Goal: Navigation & Orientation: Find specific page/section

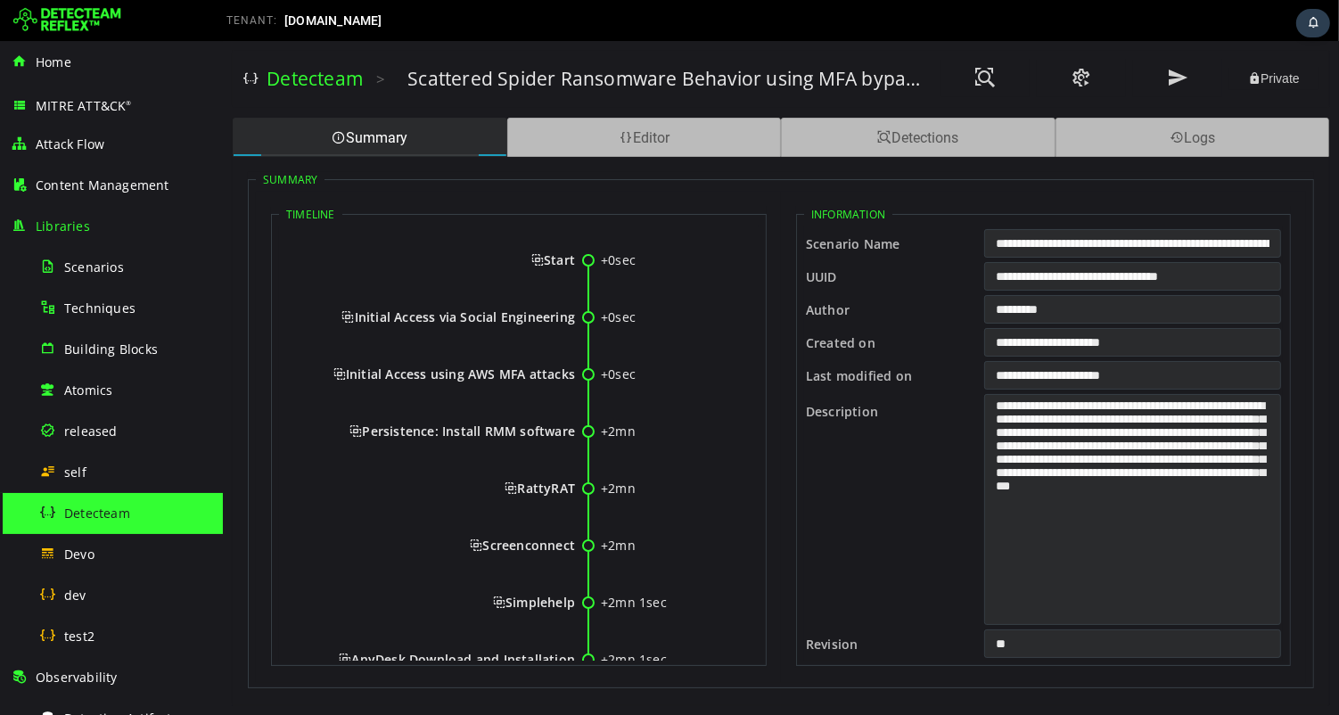
scroll to position [393, 0]
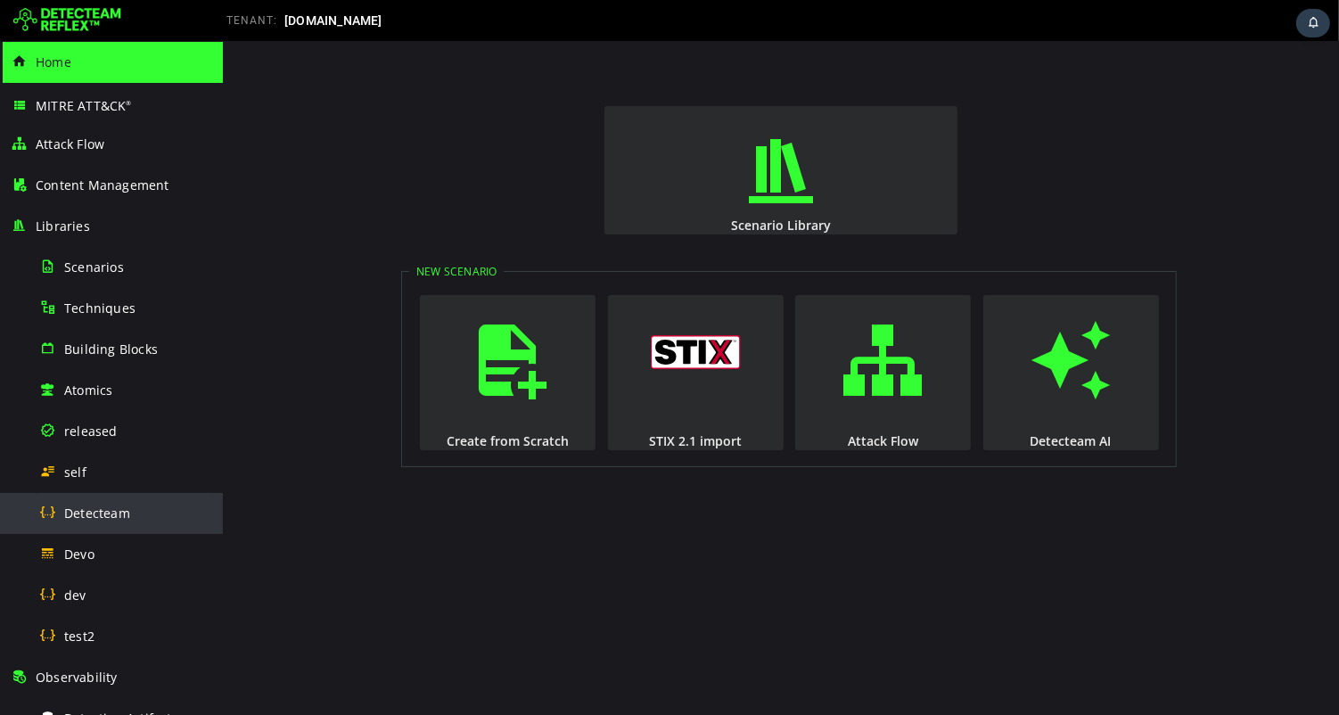
click at [111, 517] on span "Detecteam" at bounding box center [97, 512] width 66 height 17
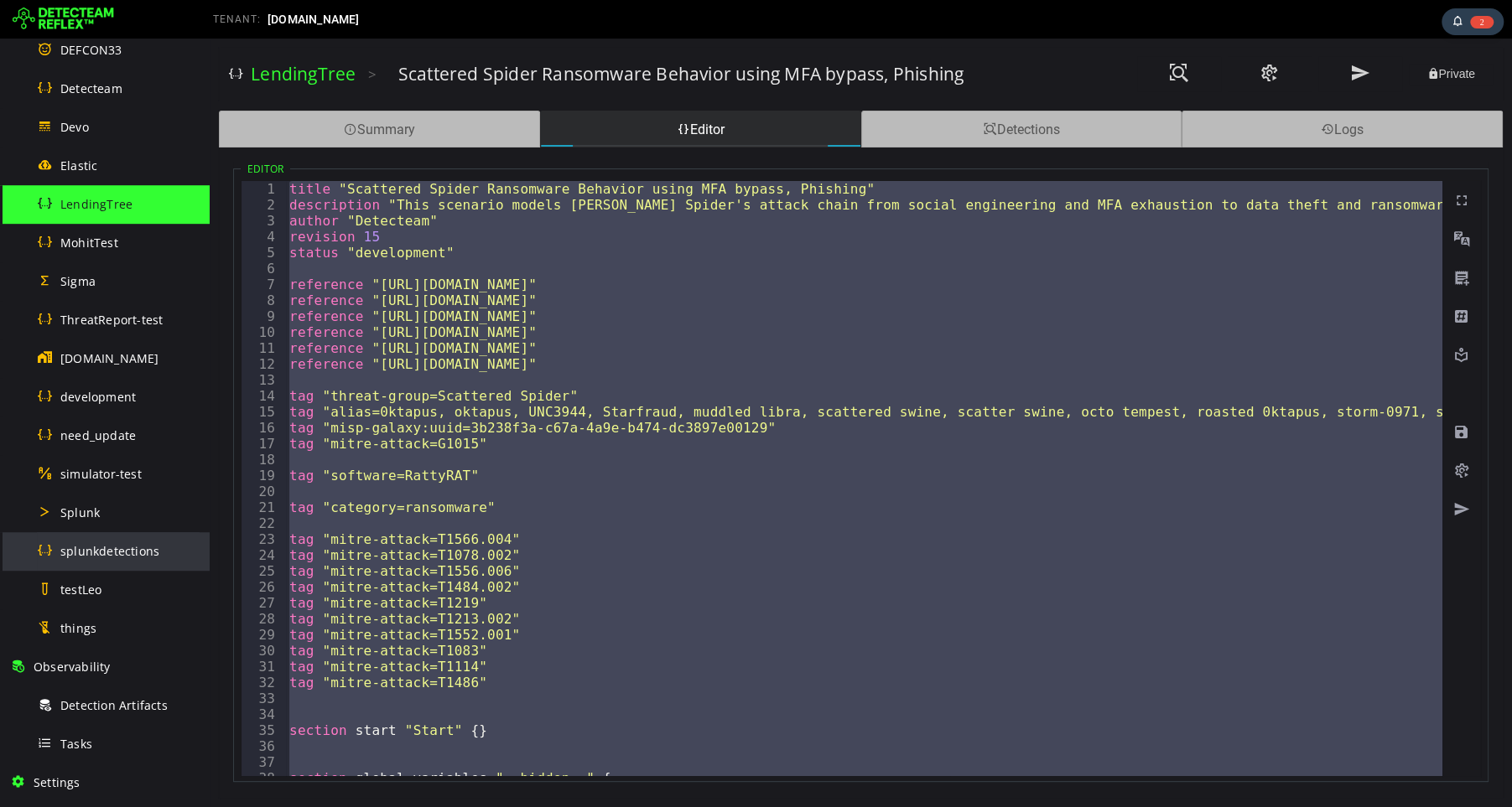
scroll to position [535, 0]
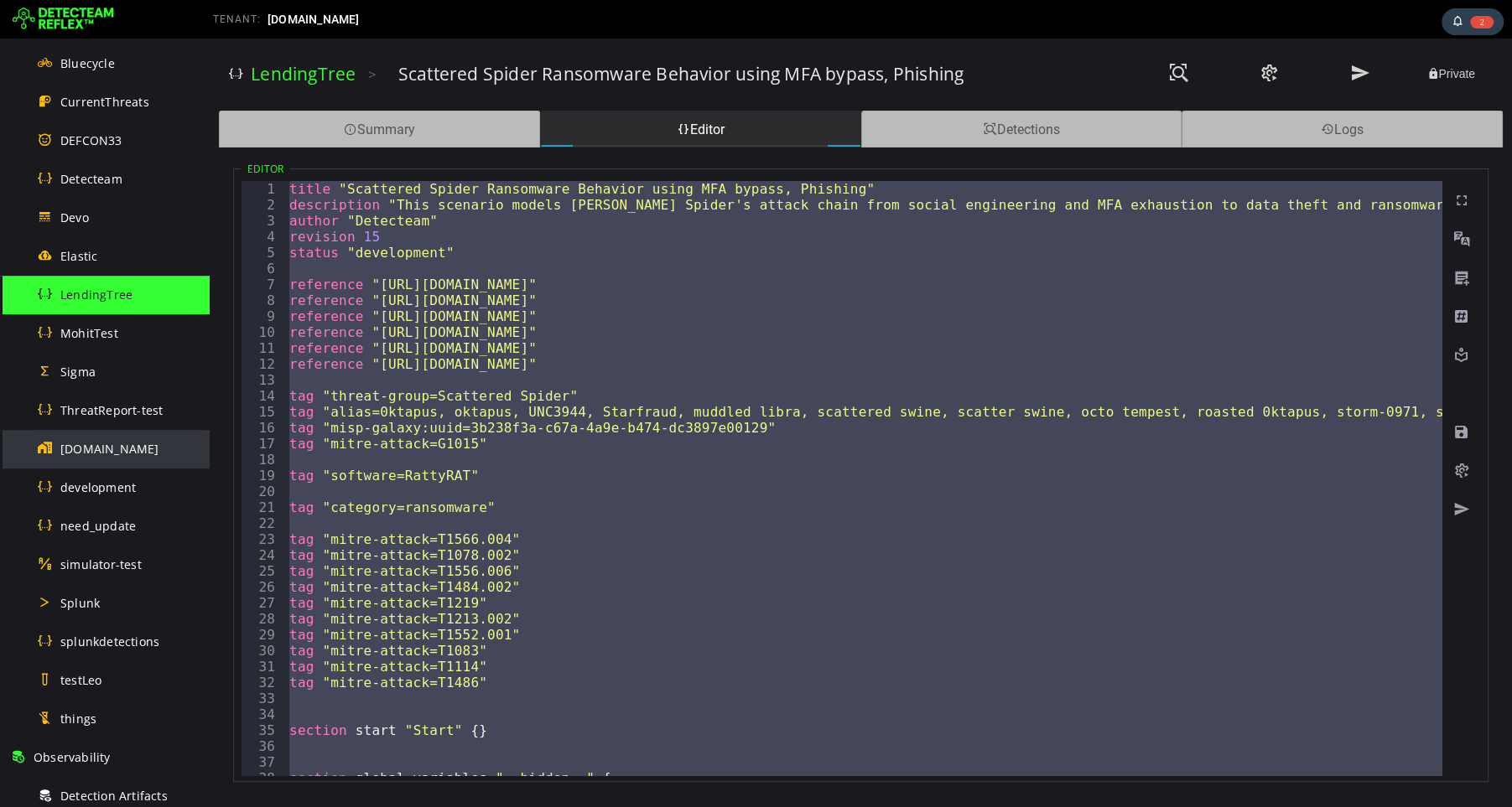
click at [78, 449] on span "[DOMAIN_NAME]" at bounding box center [109, 449] width 99 height 16
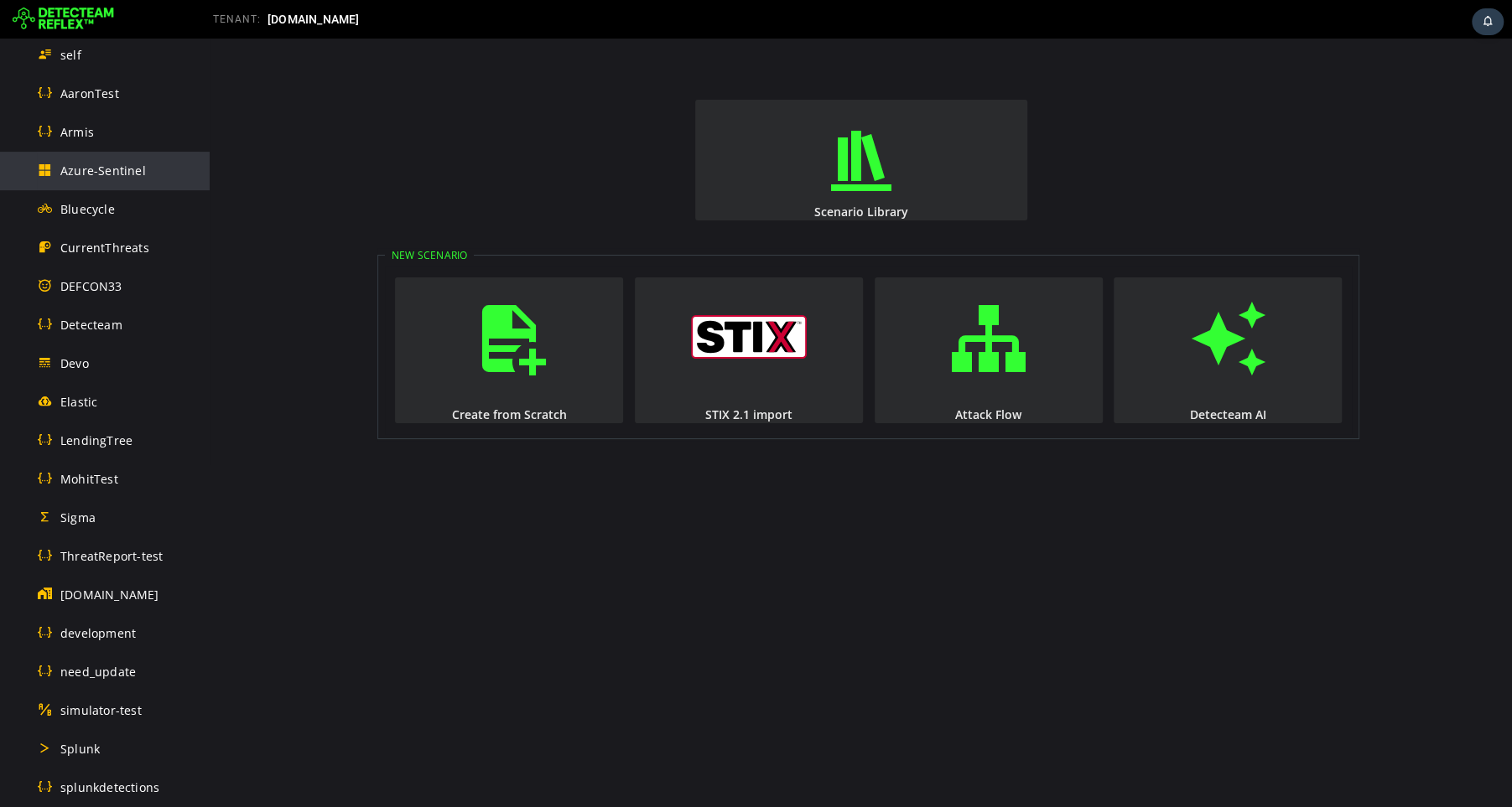
scroll to position [396, 0]
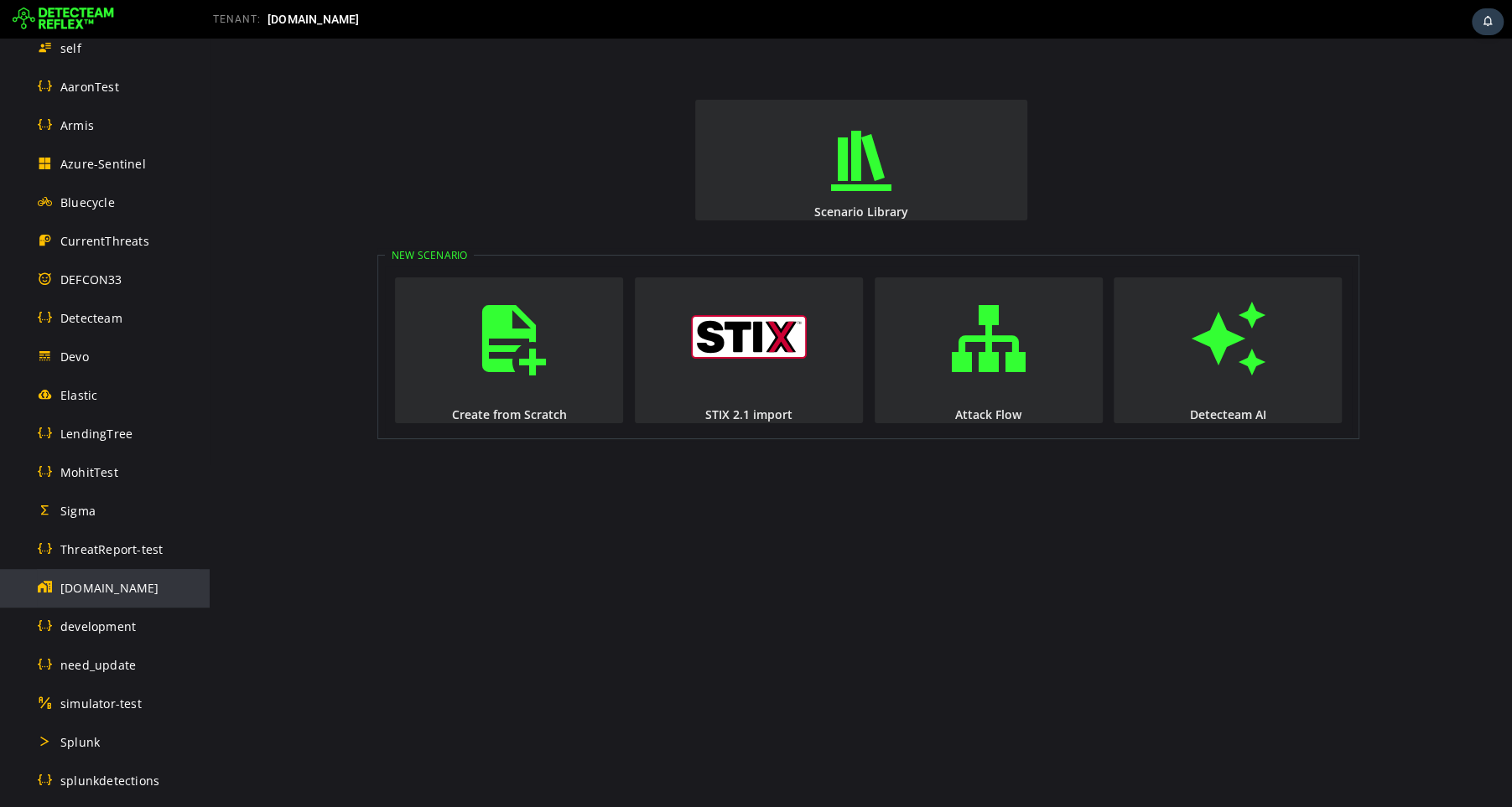
click at [81, 589] on span "[DOMAIN_NAME]" at bounding box center [109, 588] width 99 height 16
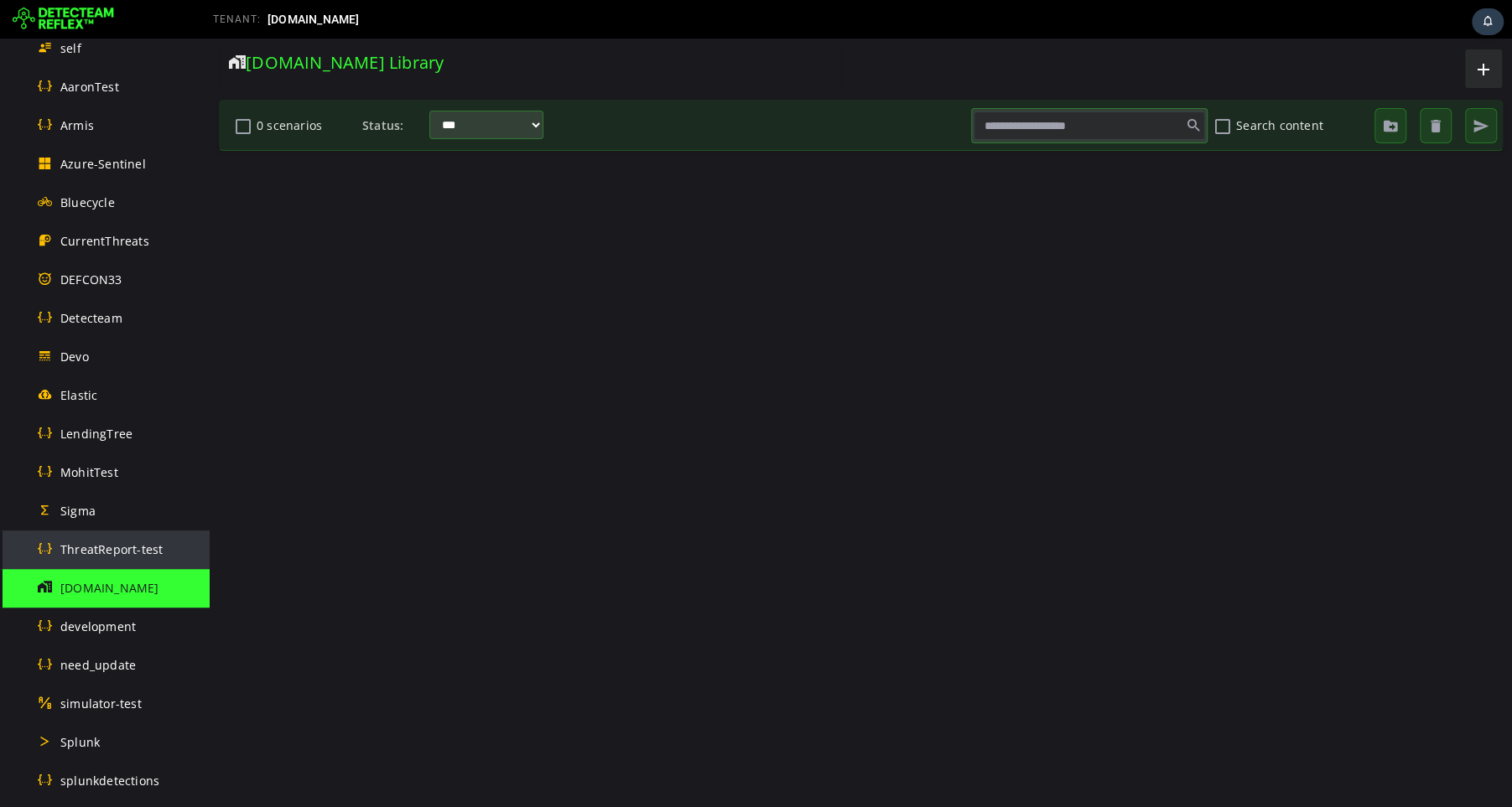
click at [103, 548] on span "ThreatReport-test" at bounding box center [111, 549] width 103 height 16
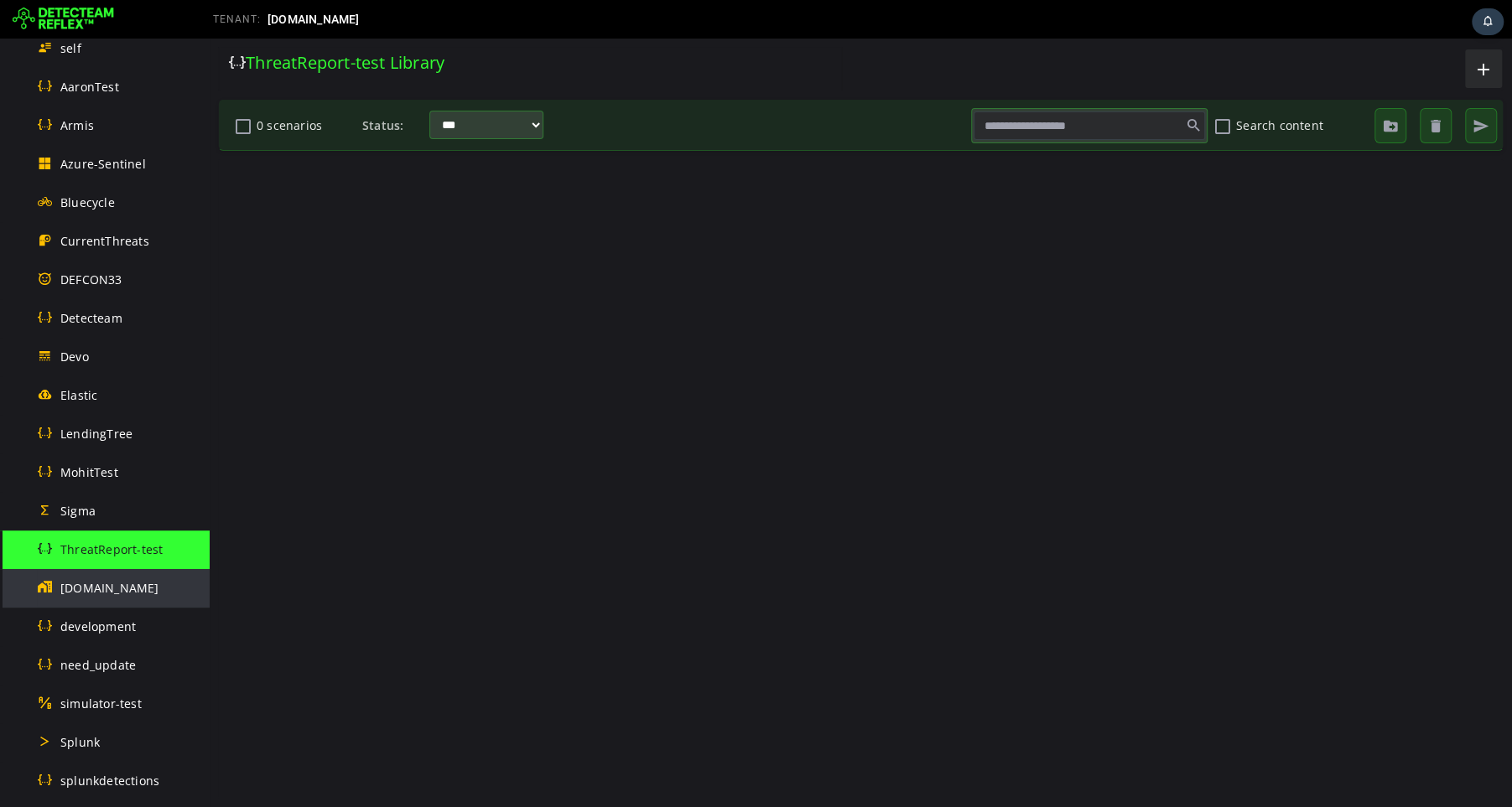
click at [99, 593] on span "[DOMAIN_NAME]" at bounding box center [109, 588] width 99 height 16
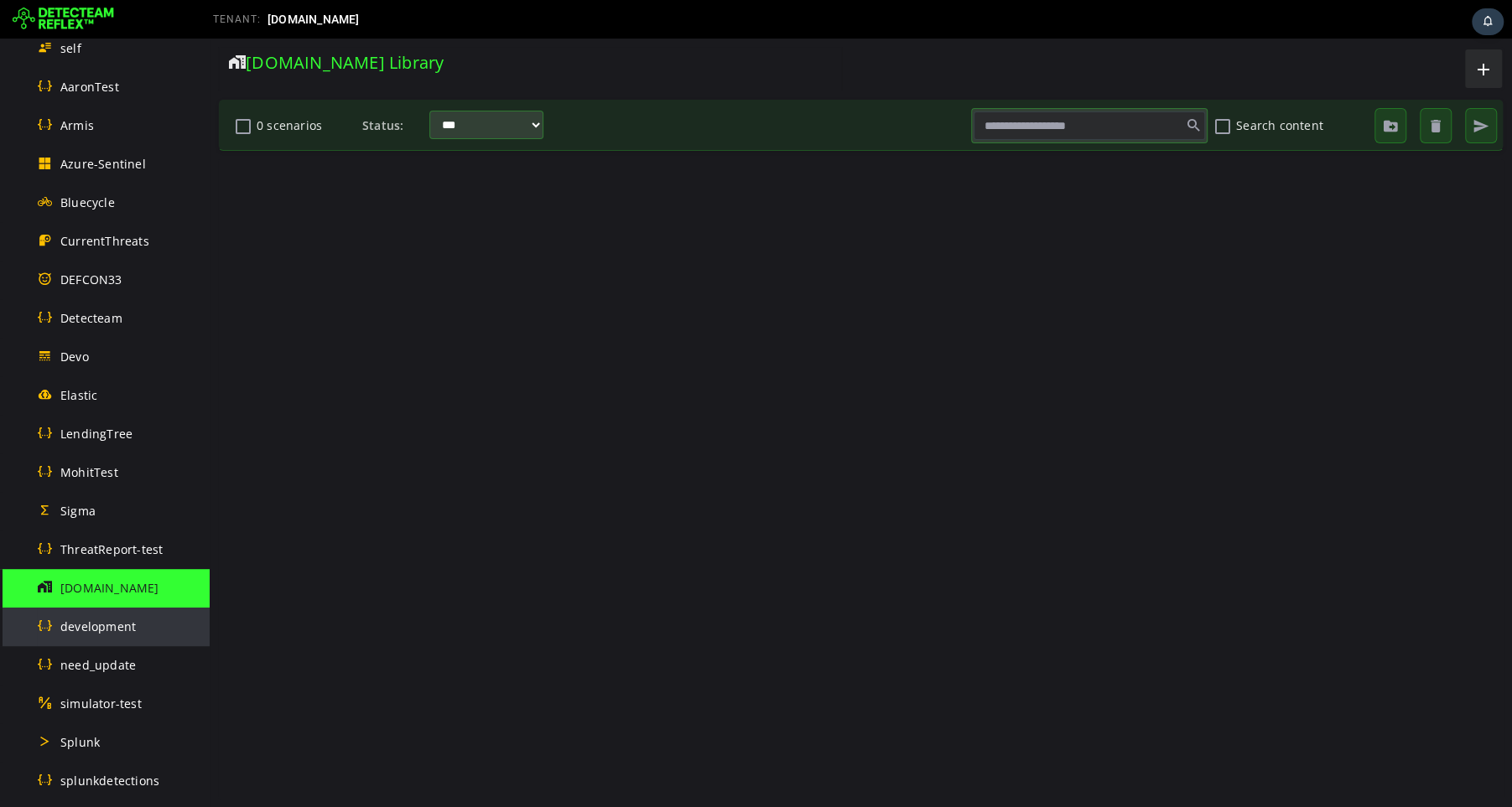
click at [86, 641] on div "development" at bounding box center [118, 626] width 163 height 38
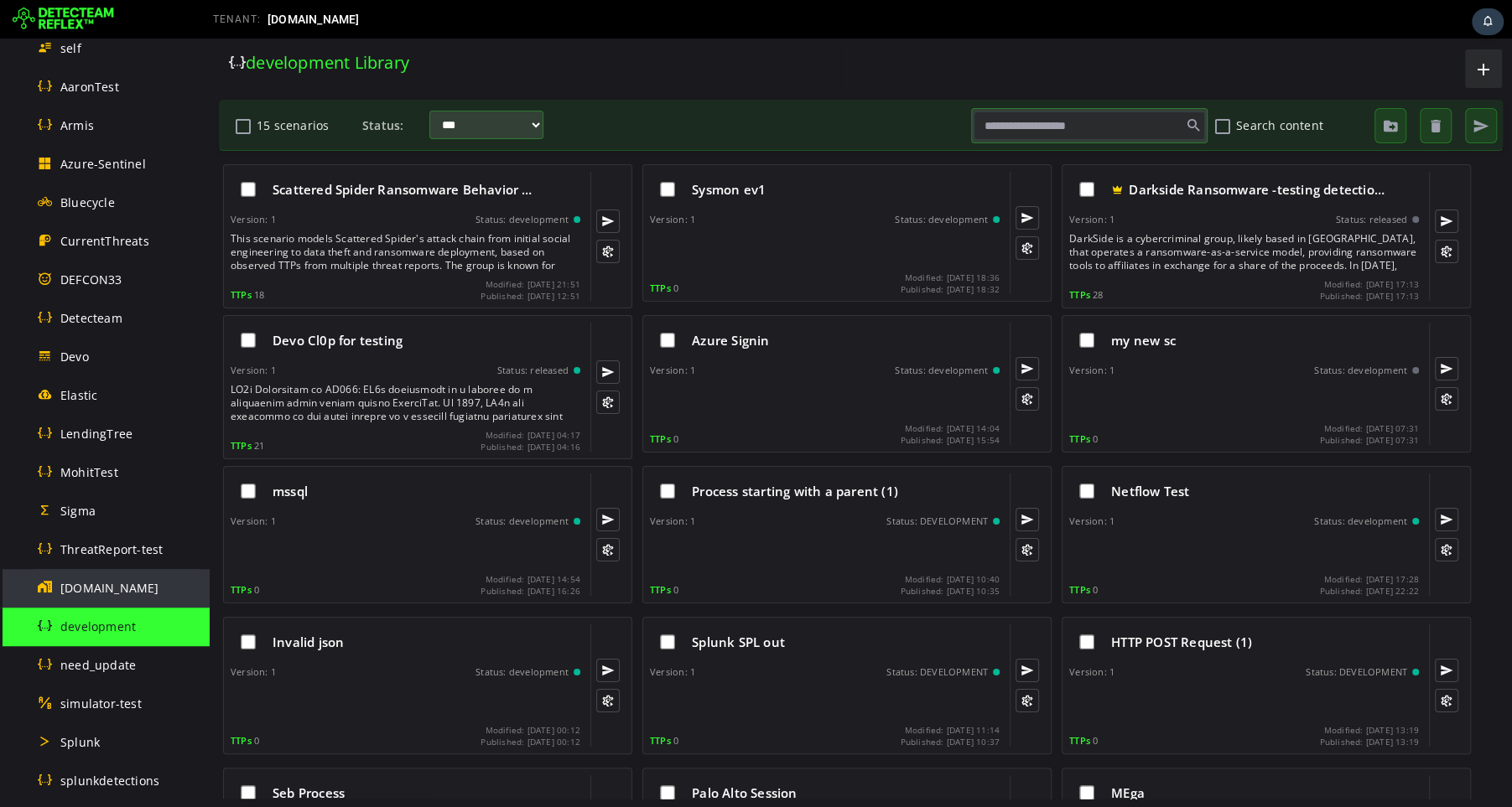
click at [106, 593] on span "[DOMAIN_NAME]" at bounding box center [109, 588] width 99 height 16
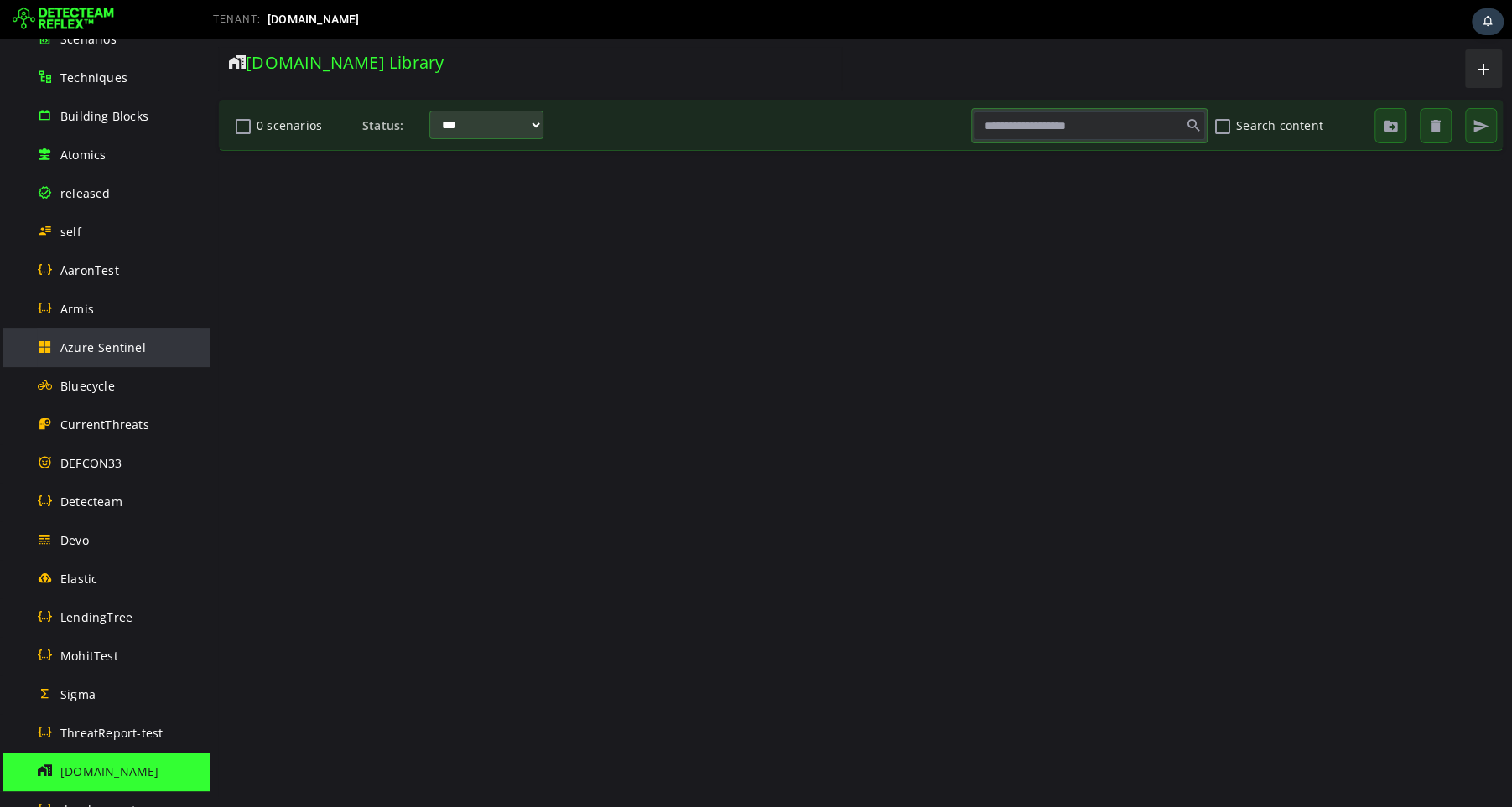
scroll to position [227, 0]
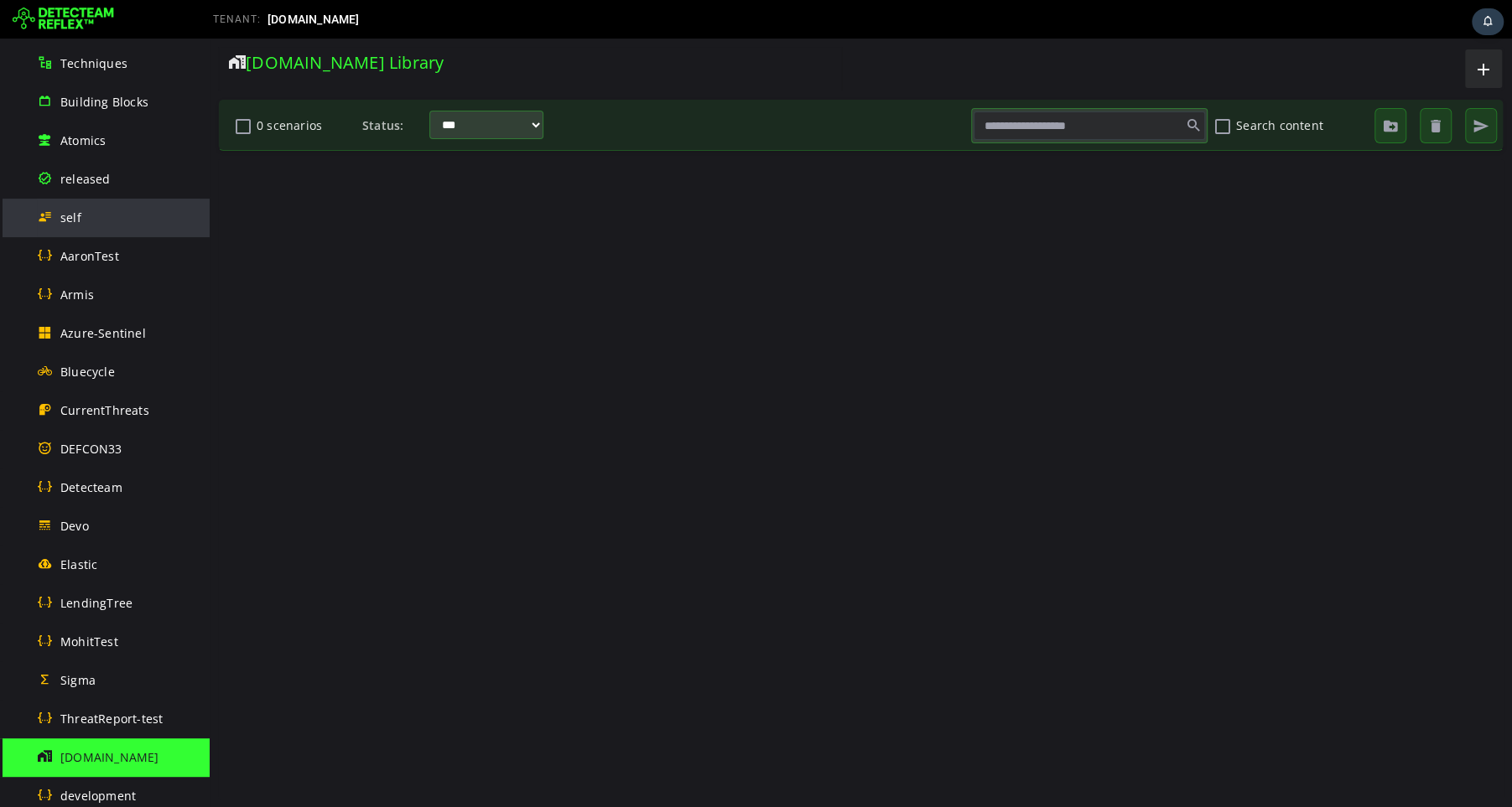
click at [100, 220] on div "self" at bounding box center [118, 217] width 163 height 38
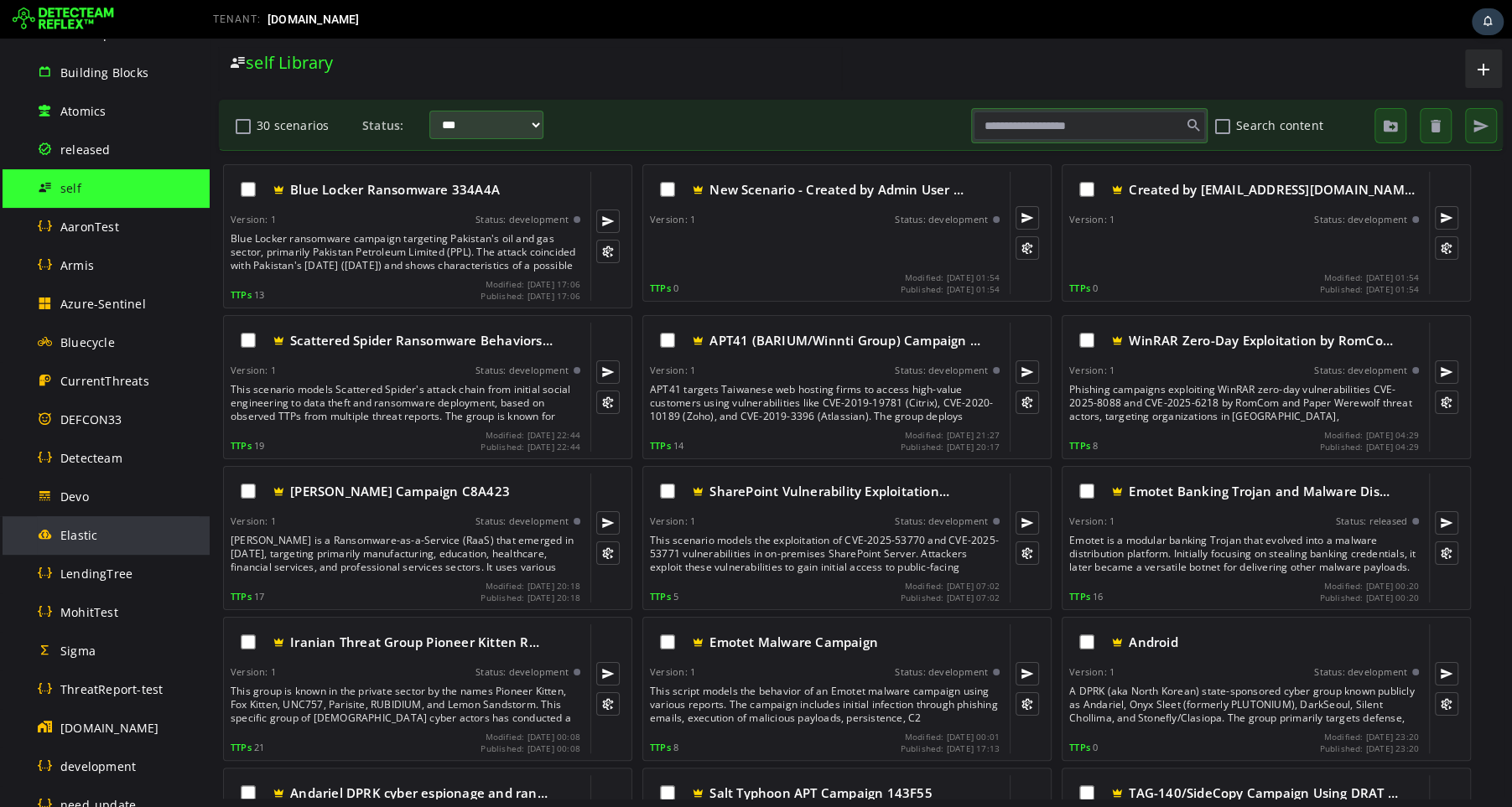
scroll to position [259, 0]
